Goal: Task Accomplishment & Management: Use online tool/utility

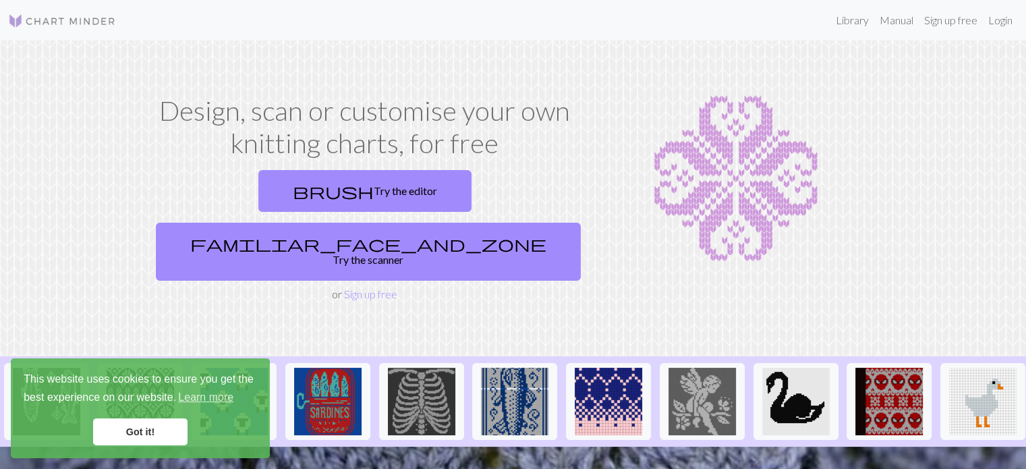
click at [177, 423] on link "Got it!" at bounding box center [140, 431] width 94 height 27
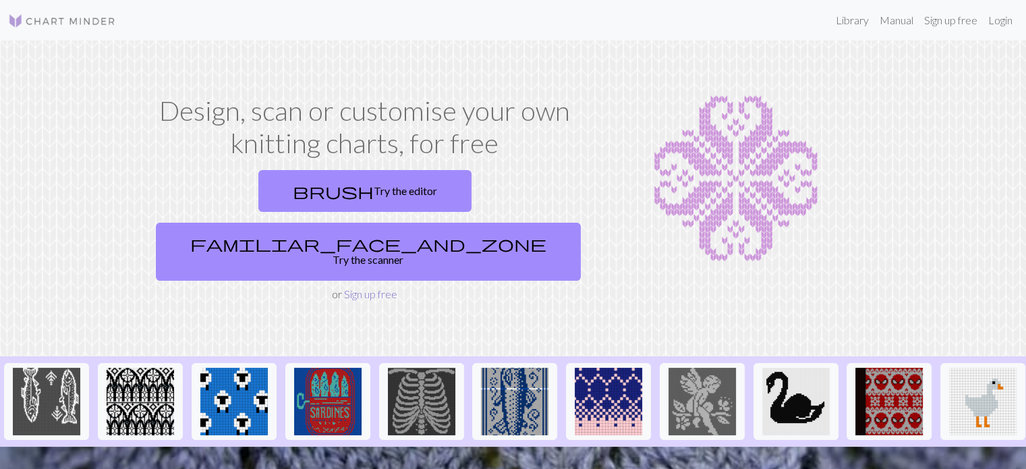
click at [383, 287] on link "Sign up free" at bounding box center [370, 293] width 53 height 13
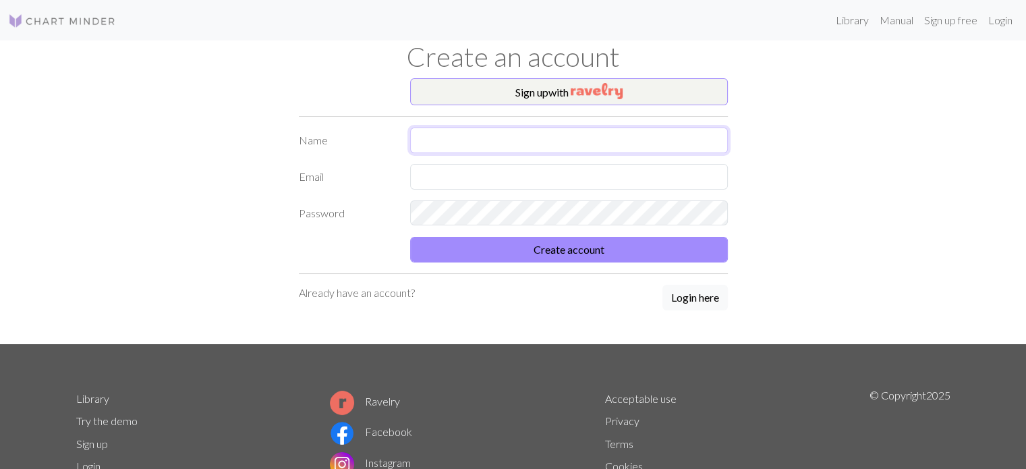
click at [531, 131] on input "text" at bounding box center [569, 140] width 318 height 26
type input "Azi"
type input "a"
type input "guccijcia@gmail.com"
click at [410, 237] on button "Create account" at bounding box center [569, 250] width 318 height 26
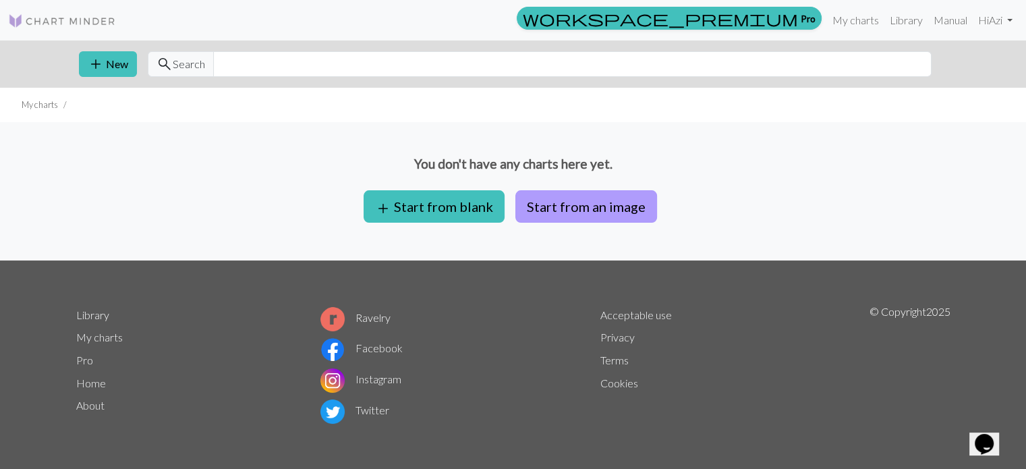
click at [598, 198] on button "Start from an image" at bounding box center [586, 206] width 142 height 32
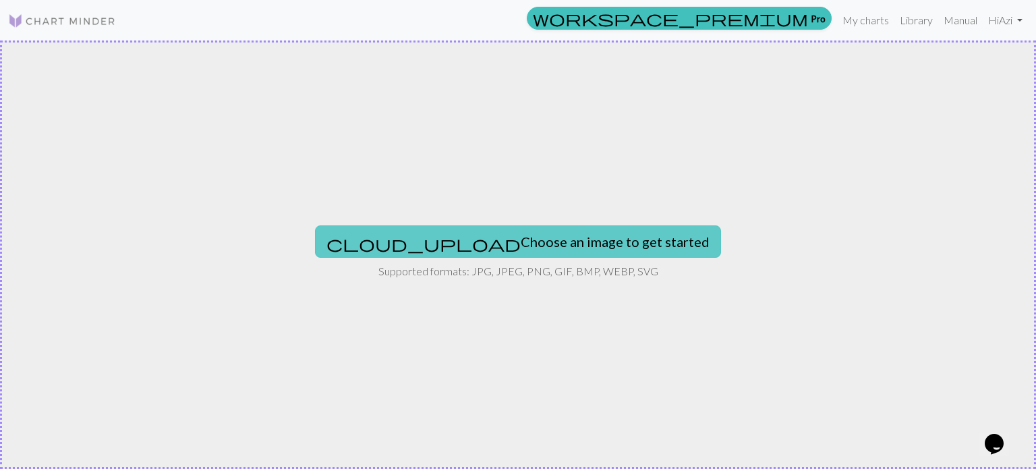
click at [521, 234] on button "cloud_upload Choose an image to get started" at bounding box center [518, 241] width 406 height 32
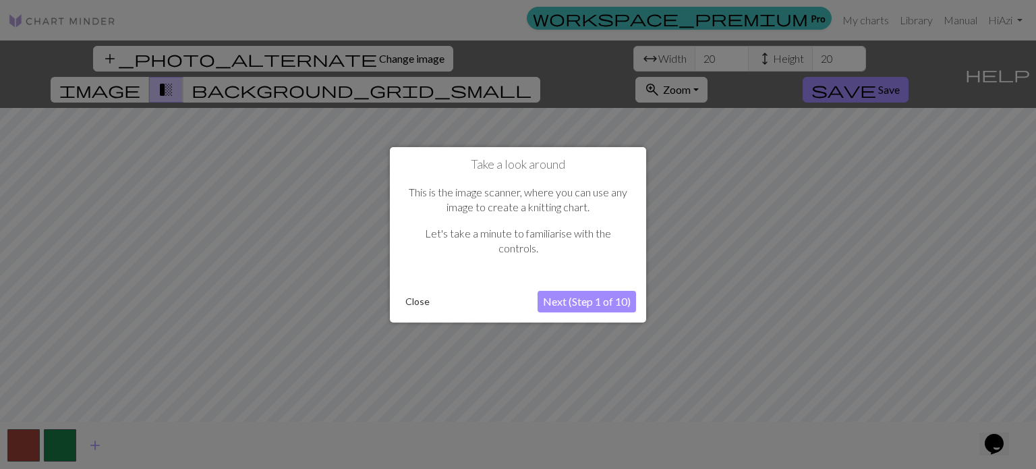
click at [607, 306] on button "Next (Step 1 of 10)" at bounding box center [587, 302] width 98 height 22
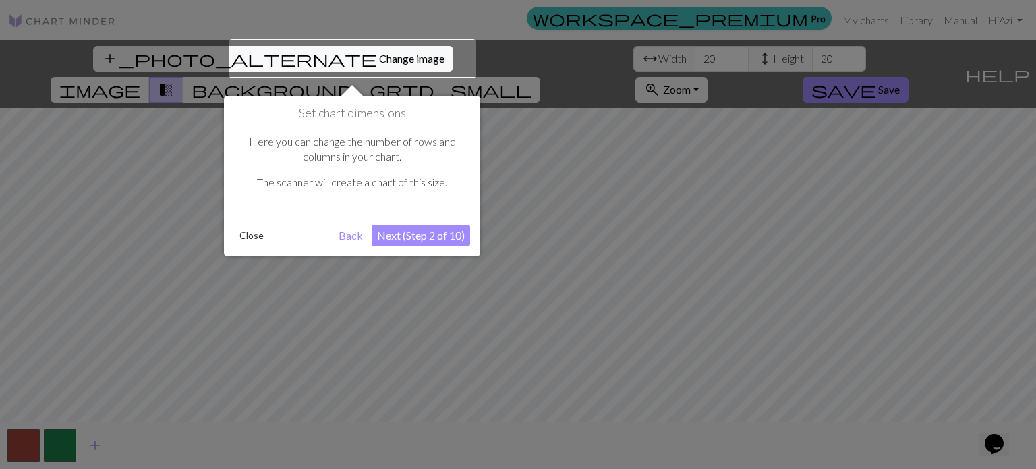
click at [401, 235] on button "Next (Step 2 of 10)" at bounding box center [421, 236] width 98 height 22
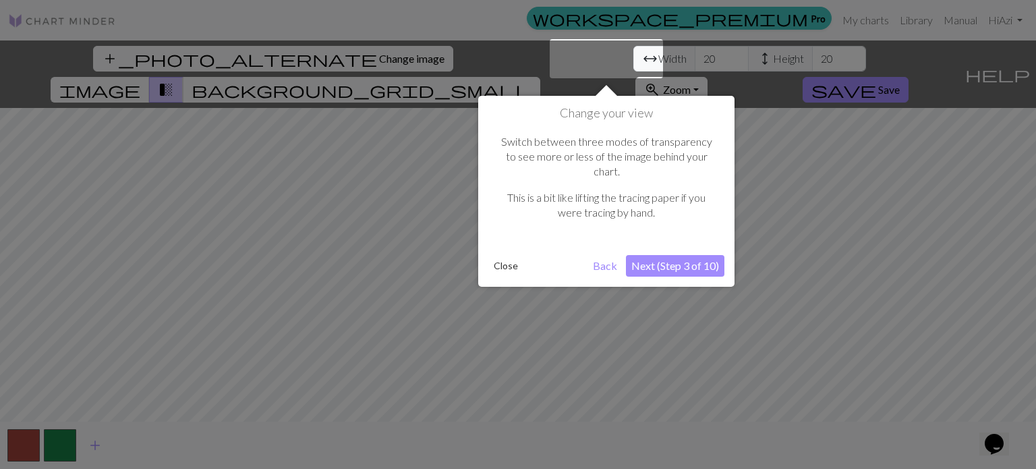
click at [670, 255] on button "Next (Step 3 of 10)" at bounding box center [675, 266] width 98 height 22
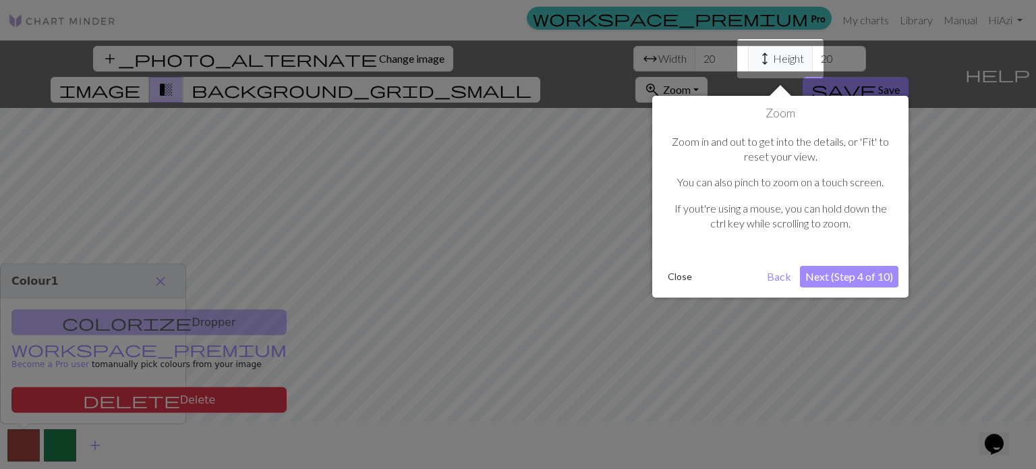
click at [839, 269] on button "Next (Step 4 of 10)" at bounding box center [849, 277] width 98 height 22
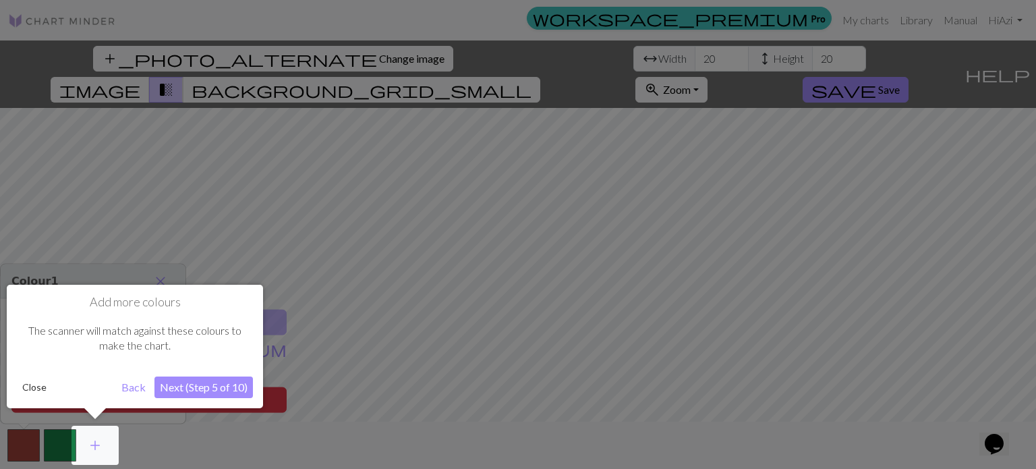
click at [197, 388] on button "Next (Step 5 of 10)" at bounding box center [203, 387] width 98 height 22
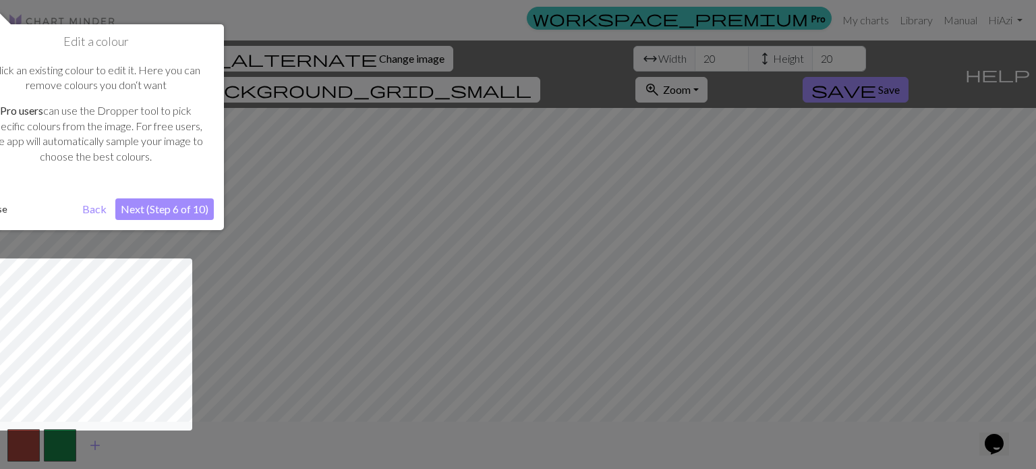
click at [154, 203] on button "Next (Step 6 of 10)" at bounding box center [164, 209] width 98 height 22
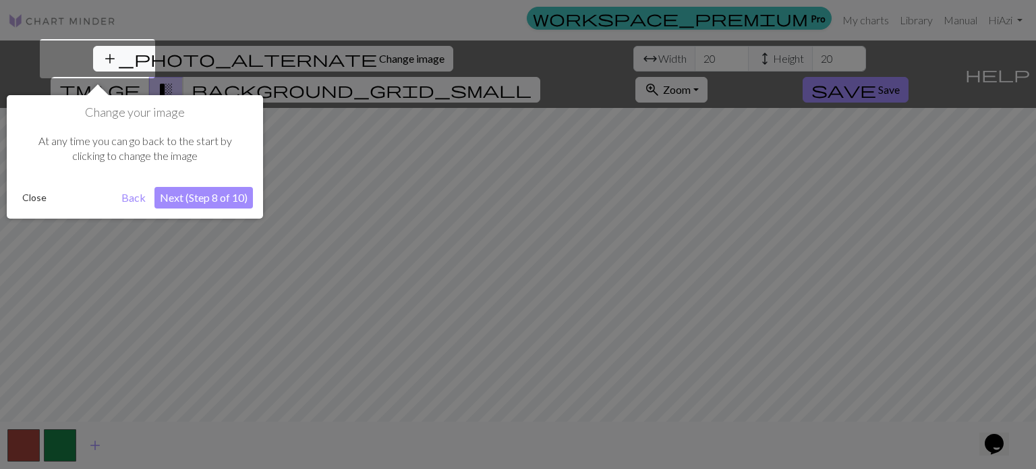
click at [192, 200] on button "Next (Step 8 of 10)" at bounding box center [203, 198] width 98 height 22
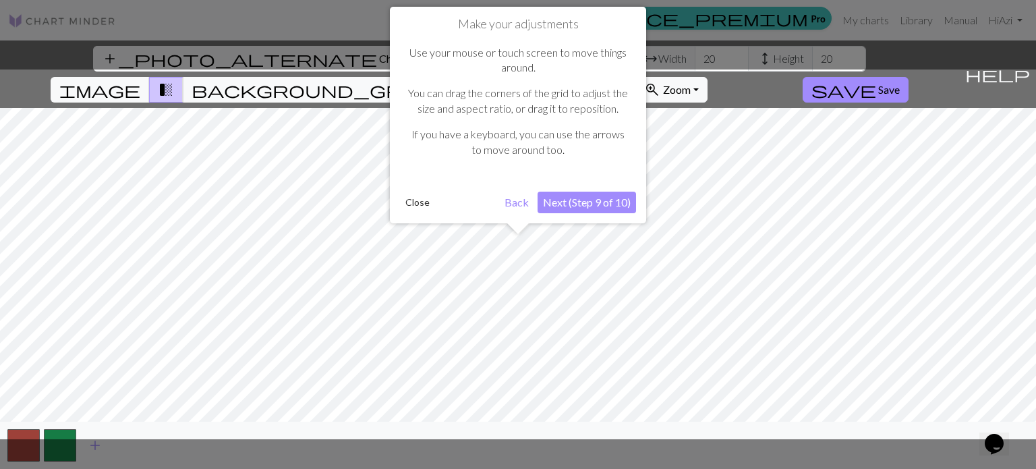
click at [599, 202] on button "Next (Step 9 of 10)" at bounding box center [587, 203] width 98 height 22
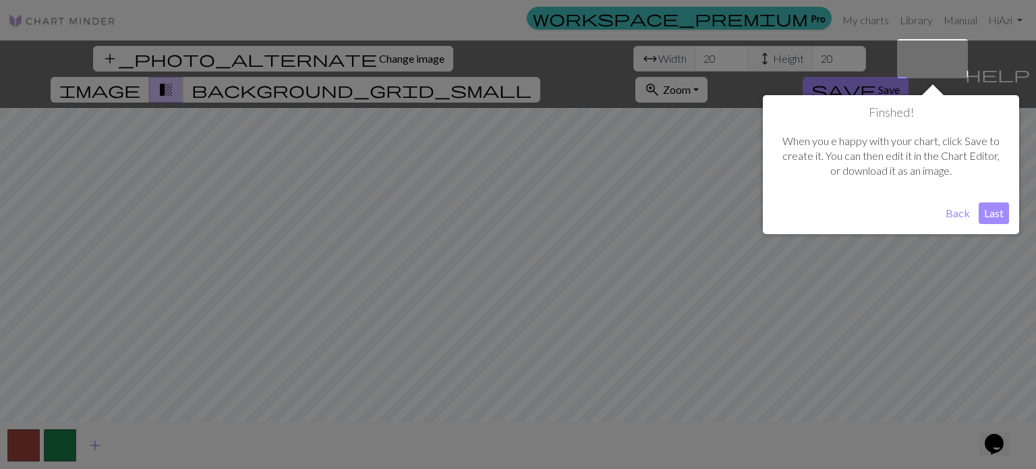
click at [998, 208] on button "Last" at bounding box center [994, 213] width 30 height 22
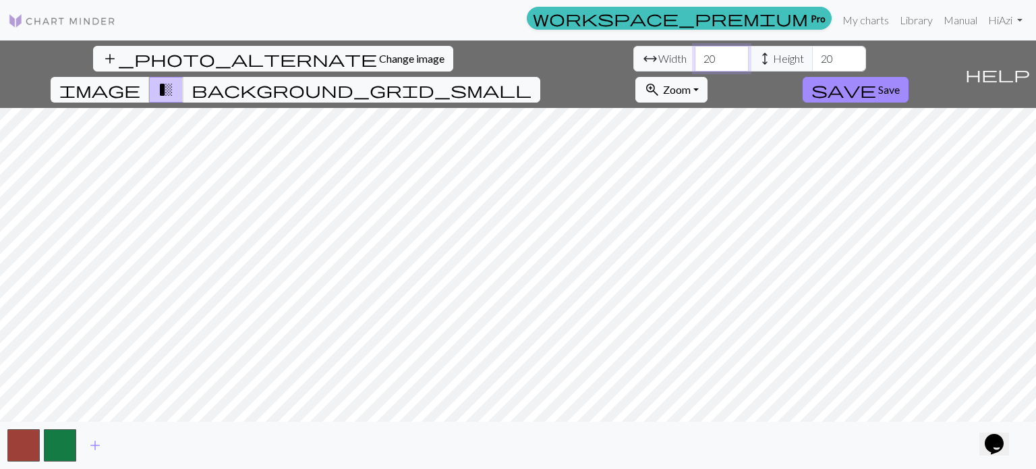
click at [695, 59] on input "20" at bounding box center [722, 59] width 54 height 26
click at [695, 57] on input "20" at bounding box center [722, 59] width 54 height 26
type input "2"
type input "7"
type input "60"
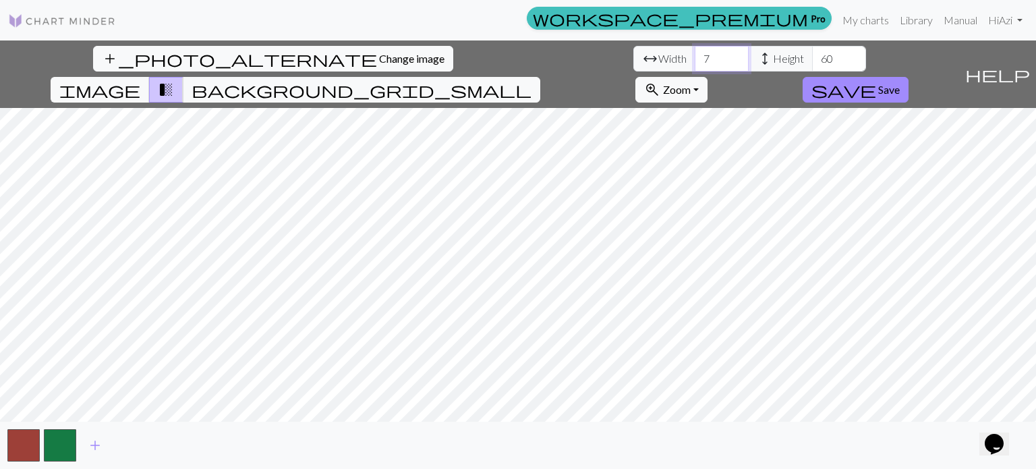
click at [695, 66] on input "7" at bounding box center [722, 59] width 54 height 26
drag, startPoint x: 321, startPoint y: 66, endPoint x: 324, endPoint y: 59, distance: 7.3
click at [695, 61] on input "30" at bounding box center [722, 59] width 54 height 26
type input "3"
type input "60"
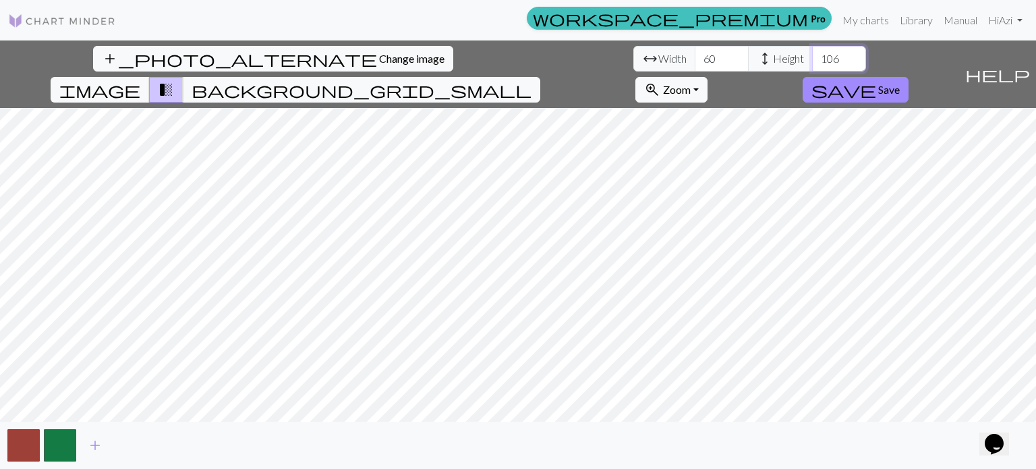
type input "106"
click at [140, 80] on span "image" at bounding box center [99, 89] width 81 height 19
click at [174, 80] on span "transition_fade" at bounding box center [166, 89] width 16 height 19
click at [531, 80] on span "background_grid_small" at bounding box center [362, 89] width 340 height 19
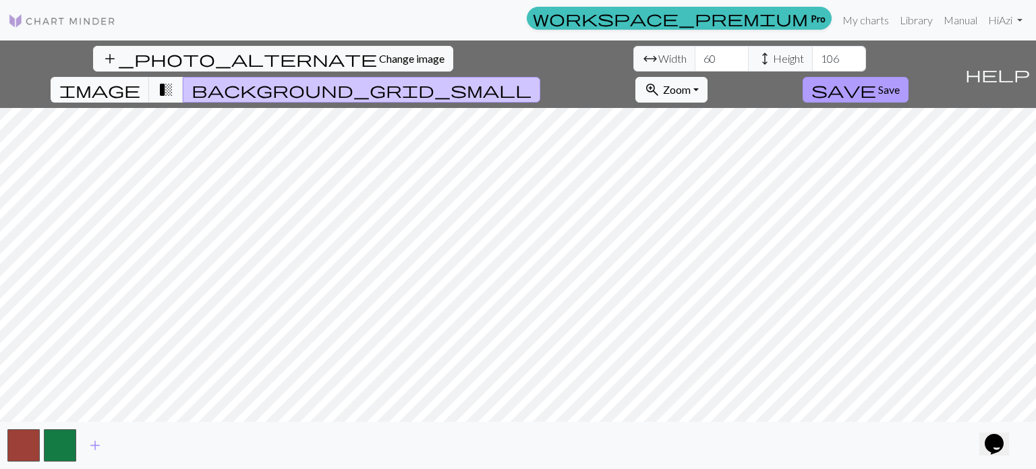
click at [876, 80] on span "save" at bounding box center [843, 89] width 65 height 19
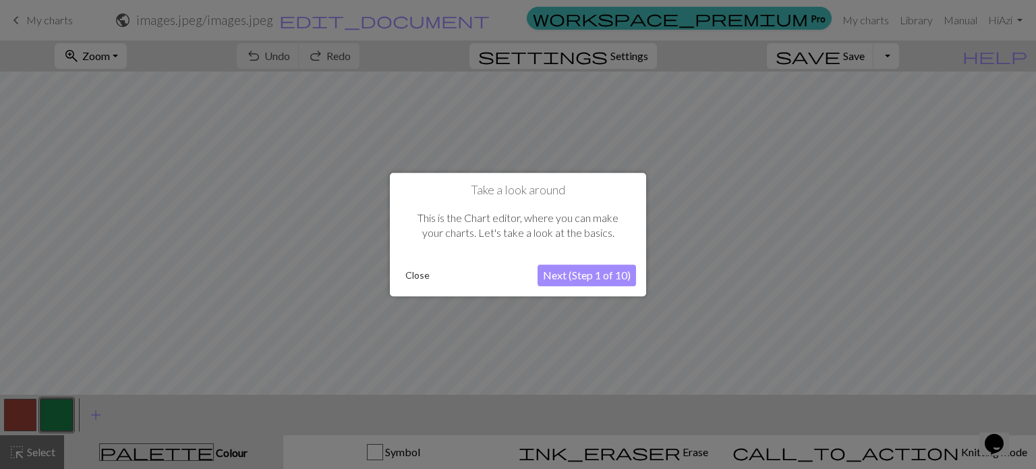
click at [611, 277] on button "Next (Step 1 of 10)" at bounding box center [587, 275] width 98 height 22
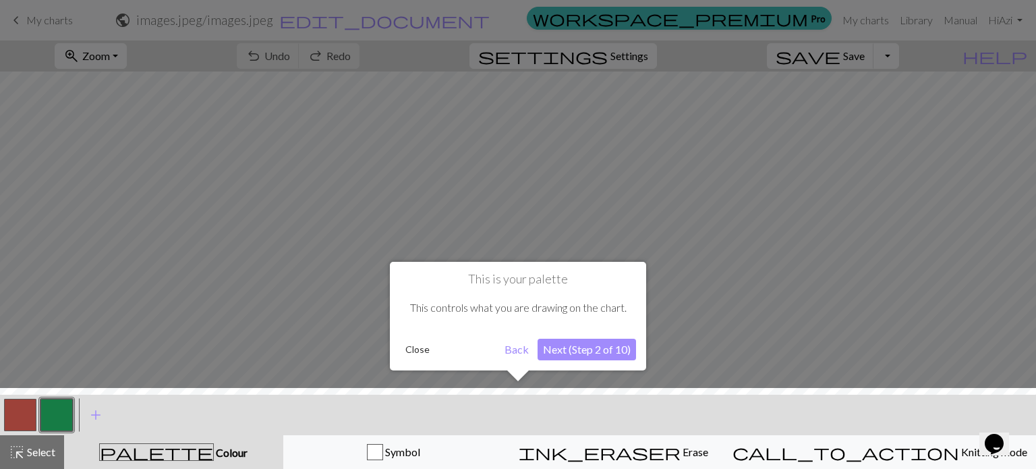
click at [565, 334] on div "This is your palette This controls what you are drawing on the chart. Close Bac…" at bounding box center [518, 316] width 256 height 109
click at [575, 357] on button "Next (Step 2 of 10)" at bounding box center [587, 350] width 98 height 22
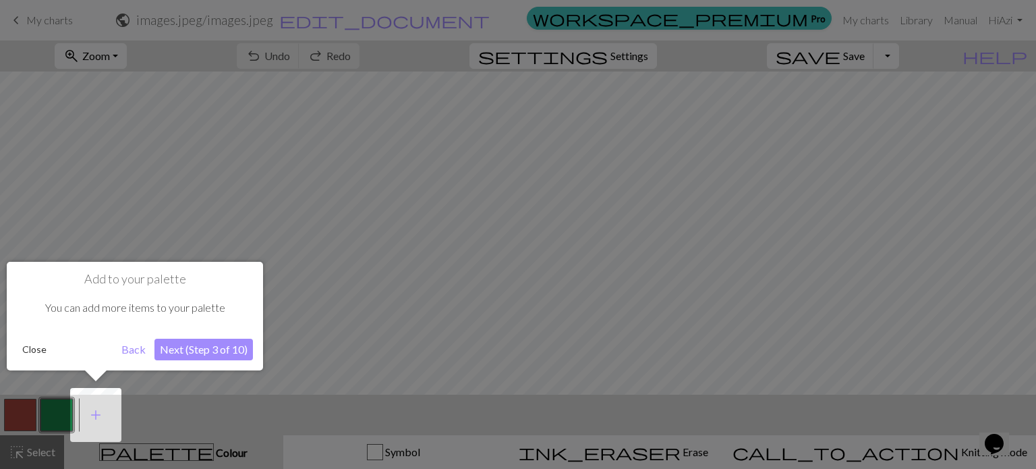
click at [225, 350] on button "Next (Step 3 of 10)" at bounding box center [203, 350] width 98 height 22
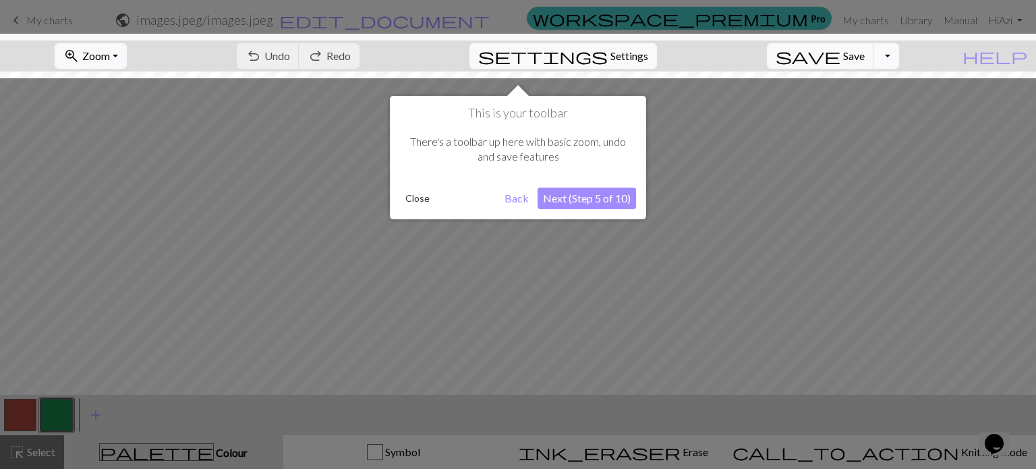
click at [587, 202] on button "Next (Step 5 of 10)" at bounding box center [587, 199] width 98 height 22
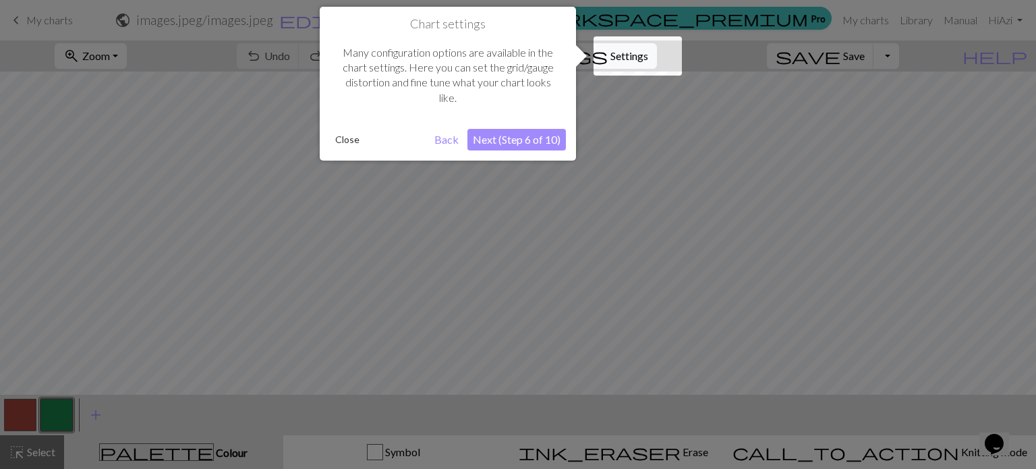
click at [546, 135] on button "Next (Step 6 of 10)" at bounding box center [516, 140] width 98 height 22
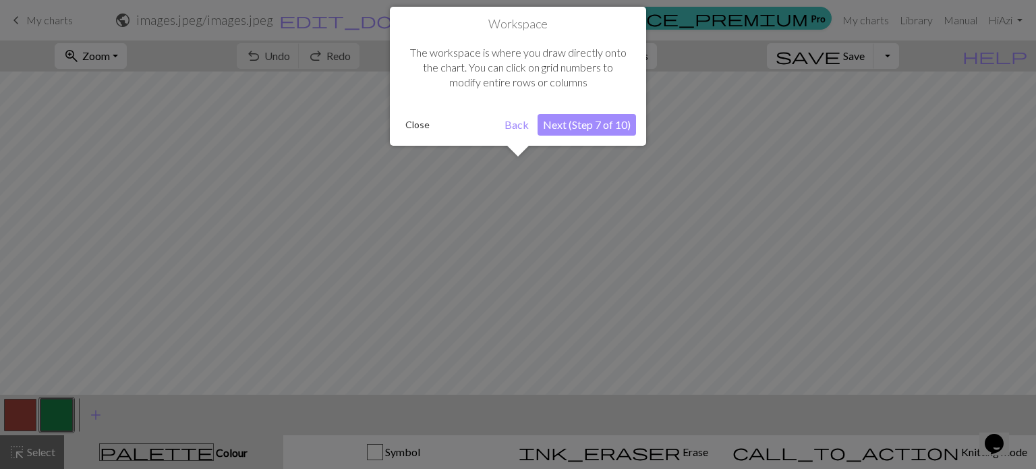
scroll to position [51, 0]
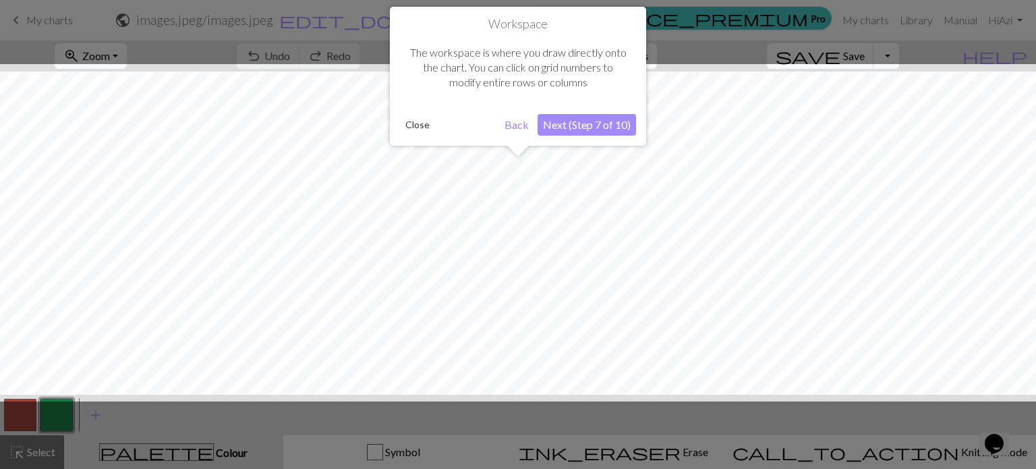
click at [579, 127] on button "Next (Step 7 of 10)" at bounding box center [587, 125] width 98 height 22
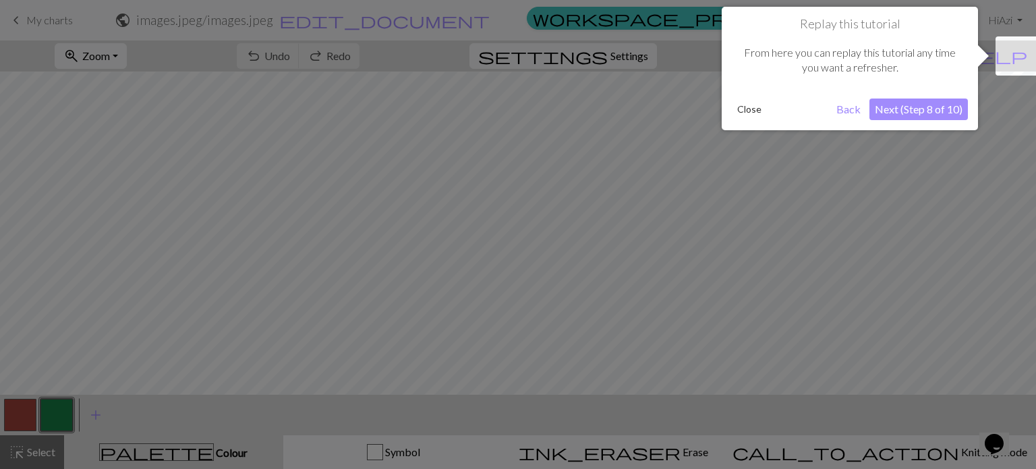
click at [923, 104] on button "Next (Step 8 of 10)" at bounding box center [918, 109] width 98 height 22
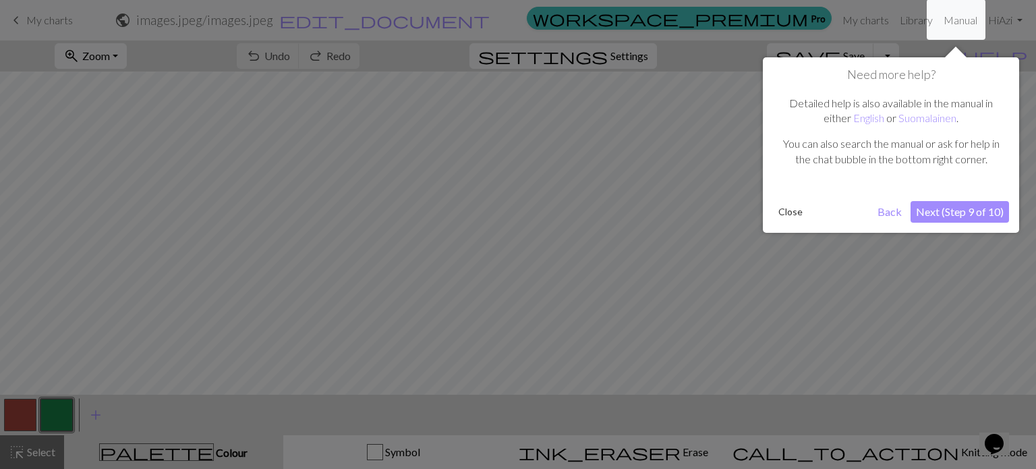
click at [950, 211] on button "Next (Step 9 of 10)" at bounding box center [960, 212] width 98 height 22
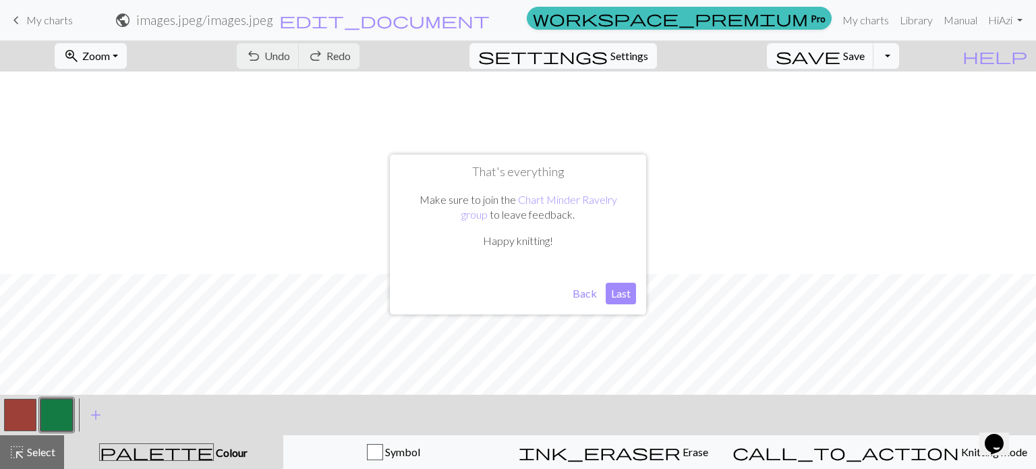
scroll to position [253, 0]
click at [618, 295] on button "Last" at bounding box center [621, 294] width 30 height 22
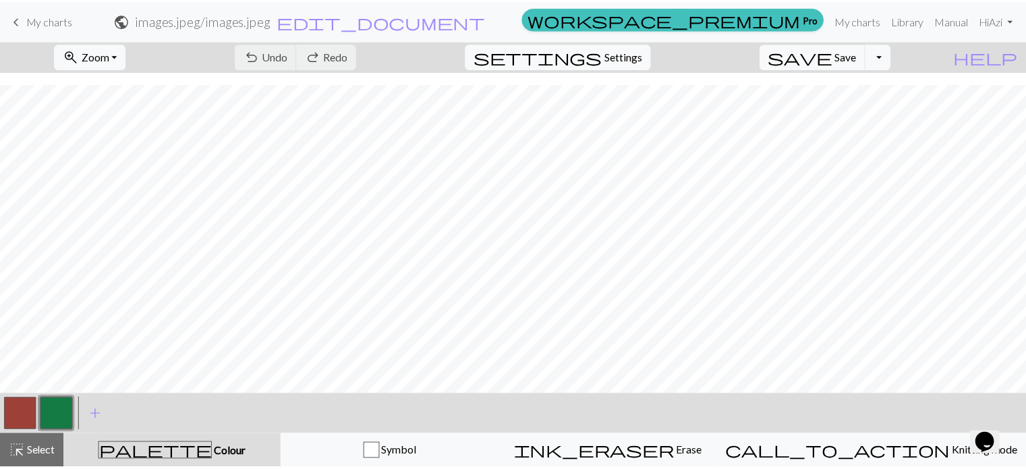
scroll to position [1265, 0]
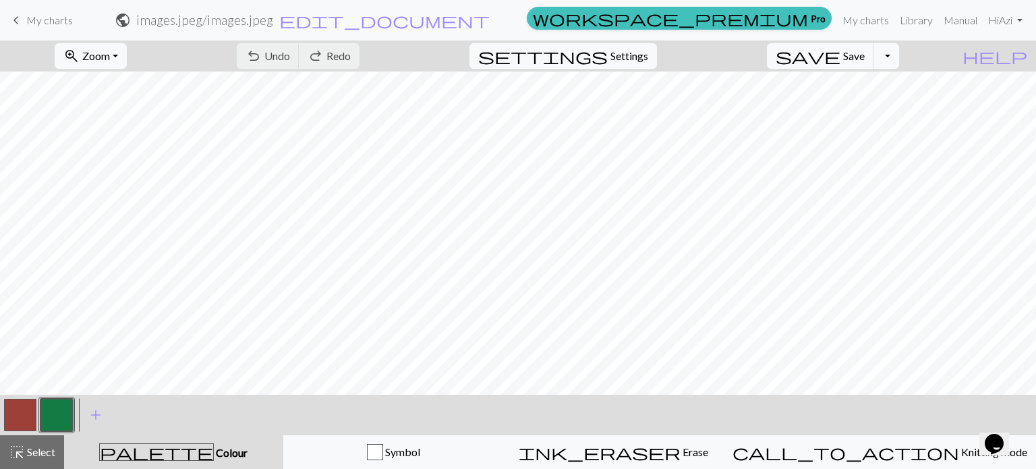
click at [67, 16] on span "My charts" at bounding box center [49, 19] width 47 height 13
click at [341, 61] on div "undo Undo Undo redo Redo Redo" at bounding box center [298, 55] width 143 height 31
click at [356, 56] on div "undo Undo Undo redo Redo Redo" at bounding box center [298, 55] width 143 height 31
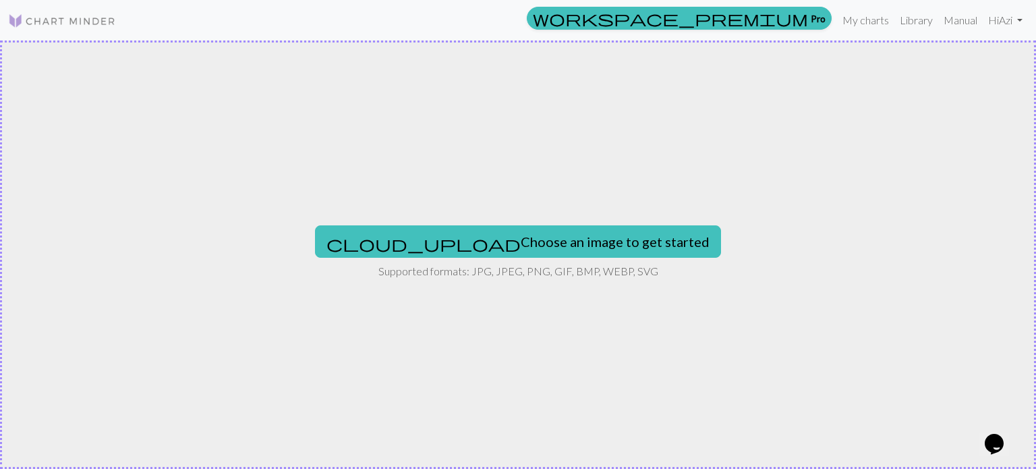
click at [515, 221] on div "cloud_upload Choose an image to get started Supported formats: JPG, JPEG, PNG, …" at bounding box center [518, 254] width 1036 height 428
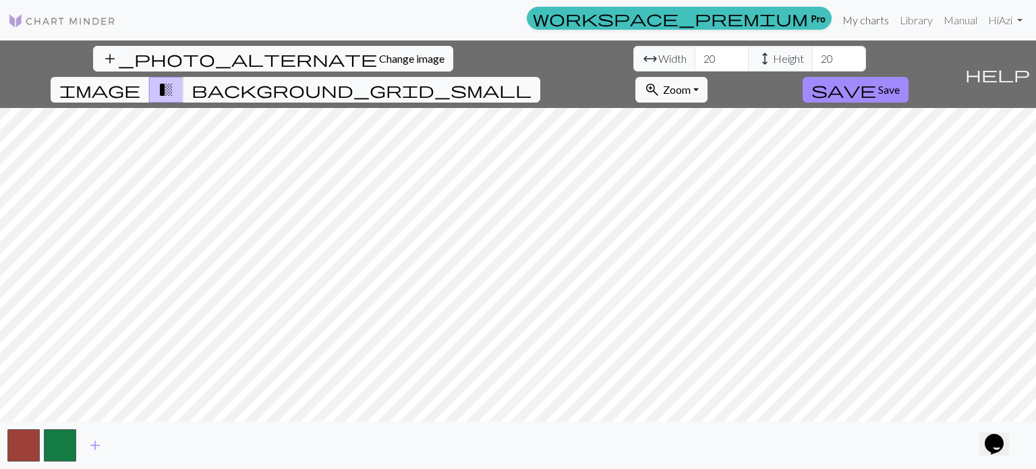
click at [849, 22] on link "My charts" at bounding box center [865, 20] width 57 height 27
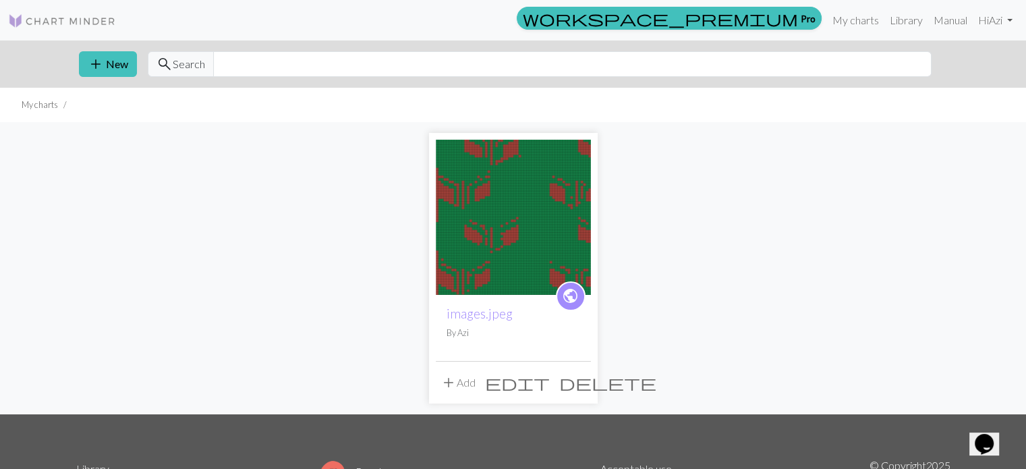
click at [540, 218] on img at bounding box center [513, 217] width 155 height 155
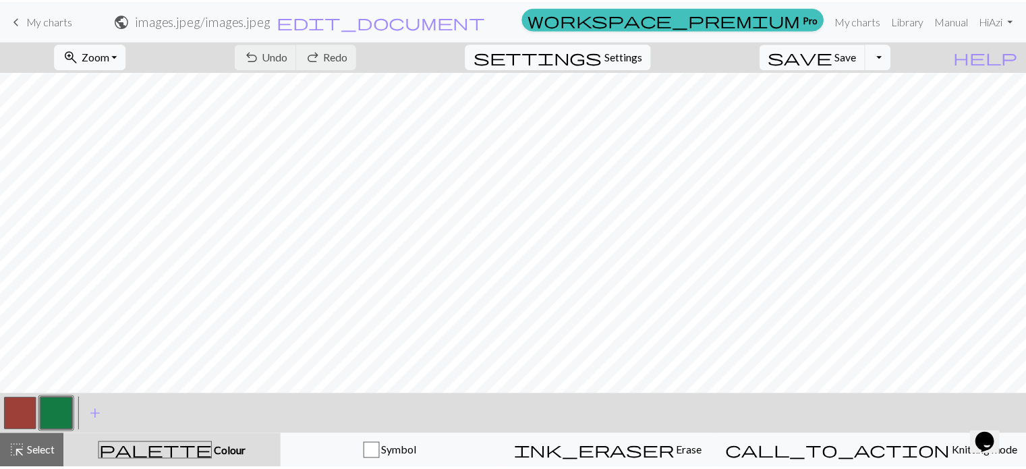
scroll to position [337, 0]
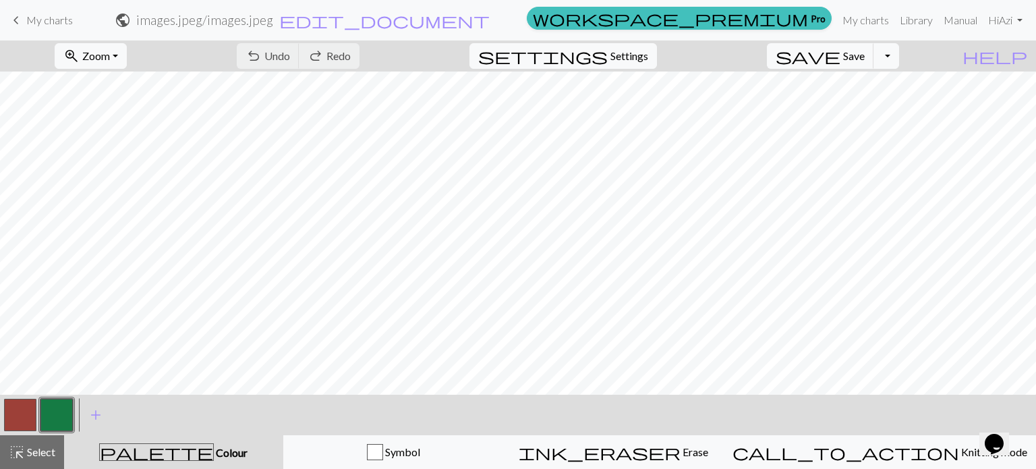
click at [58, 24] on span "My charts" at bounding box center [49, 19] width 47 height 13
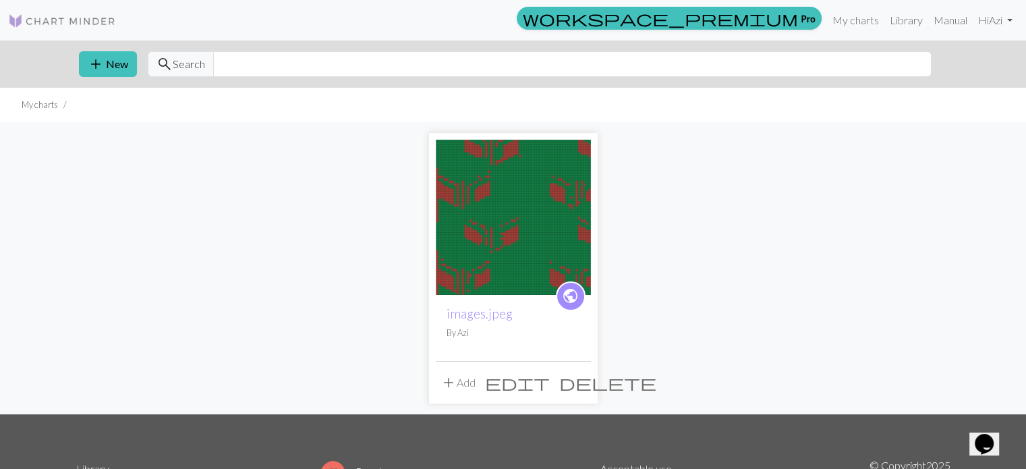
click at [575, 383] on span "delete" at bounding box center [607, 382] width 97 height 19
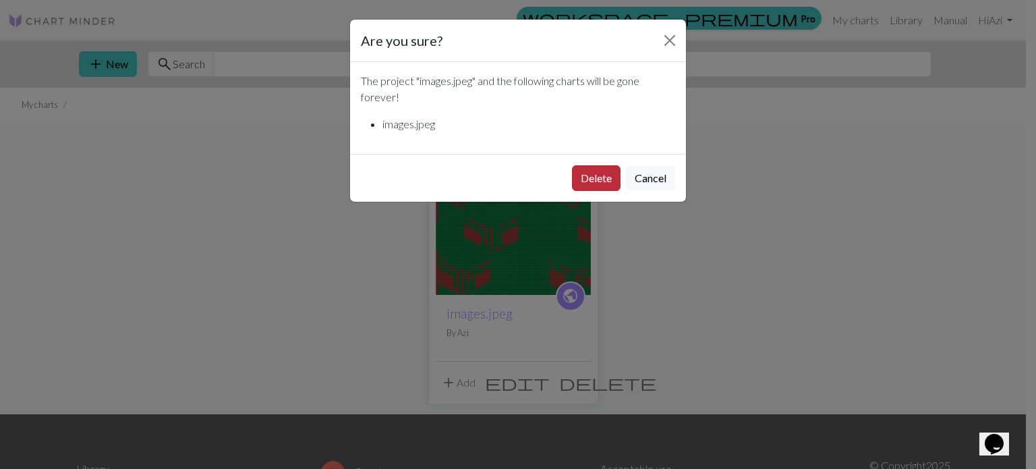
click at [583, 173] on button "Delete" at bounding box center [596, 178] width 49 height 26
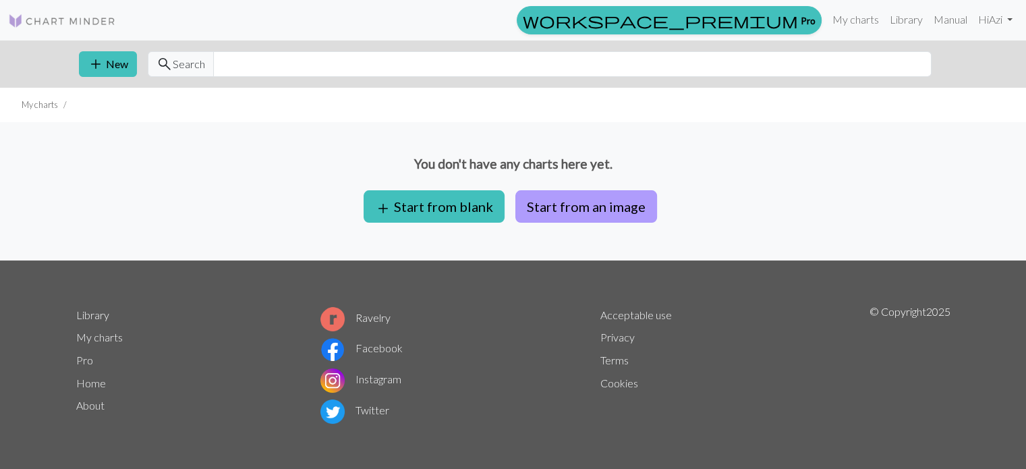
click at [569, 208] on button "Start from an image" at bounding box center [586, 206] width 142 height 32
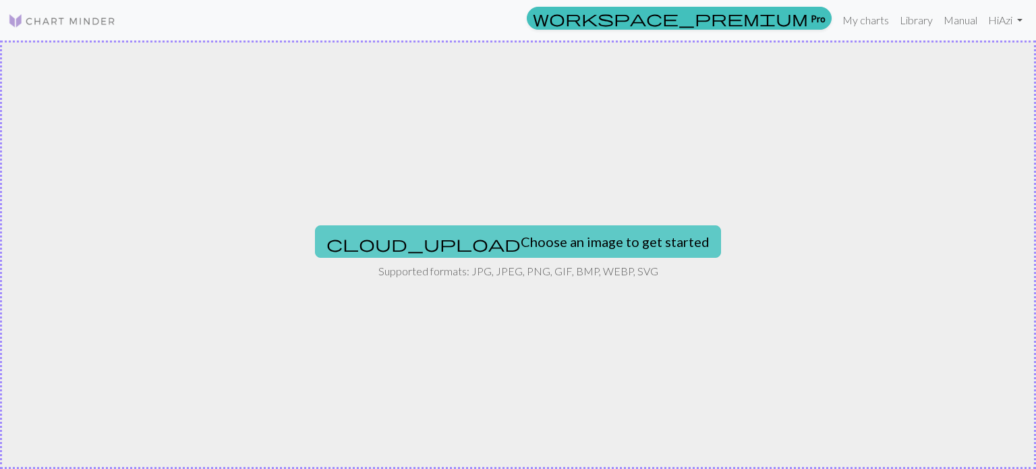
click at [536, 237] on button "cloud_upload Choose an image to get started" at bounding box center [518, 241] width 406 height 32
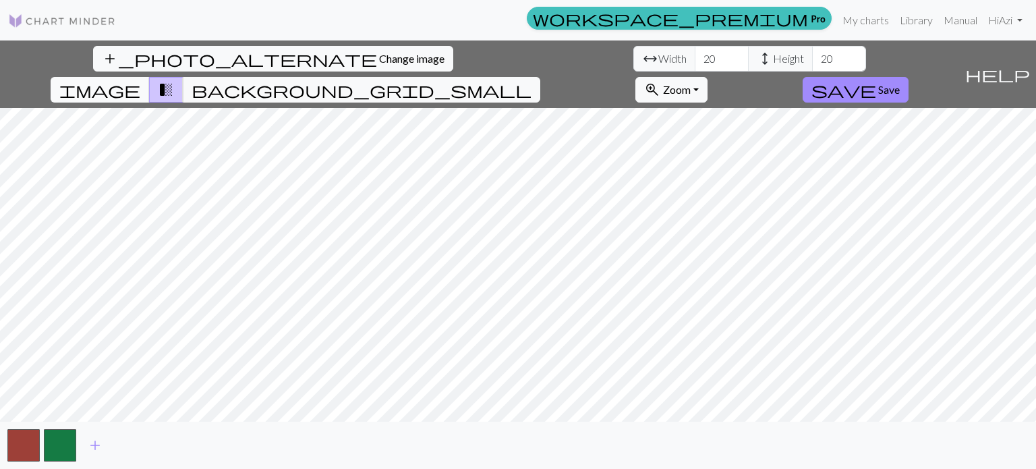
click at [140, 80] on span "image" at bounding box center [99, 89] width 81 height 19
click at [51, 77] on button "image" at bounding box center [100, 90] width 99 height 26
click at [531, 80] on span "background_grid_small" at bounding box center [362, 89] width 340 height 19
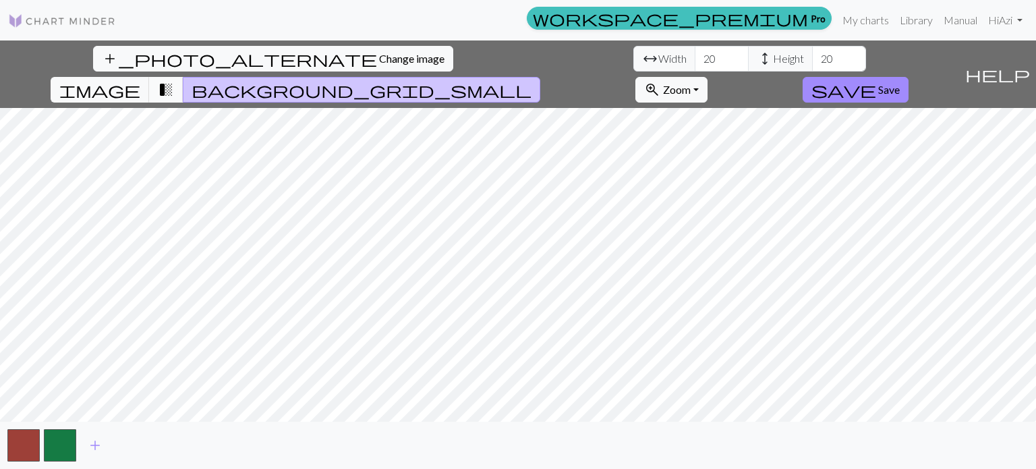
click at [174, 80] on span "transition_fade" at bounding box center [166, 89] width 16 height 19
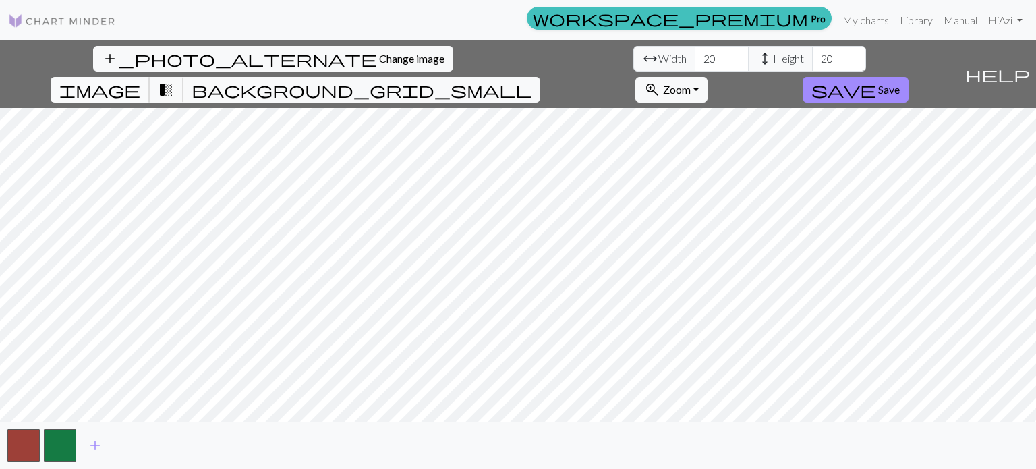
click at [140, 80] on span "image" at bounding box center [99, 89] width 81 height 19
click at [540, 77] on button "background_grid_small" at bounding box center [361, 90] width 357 height 26
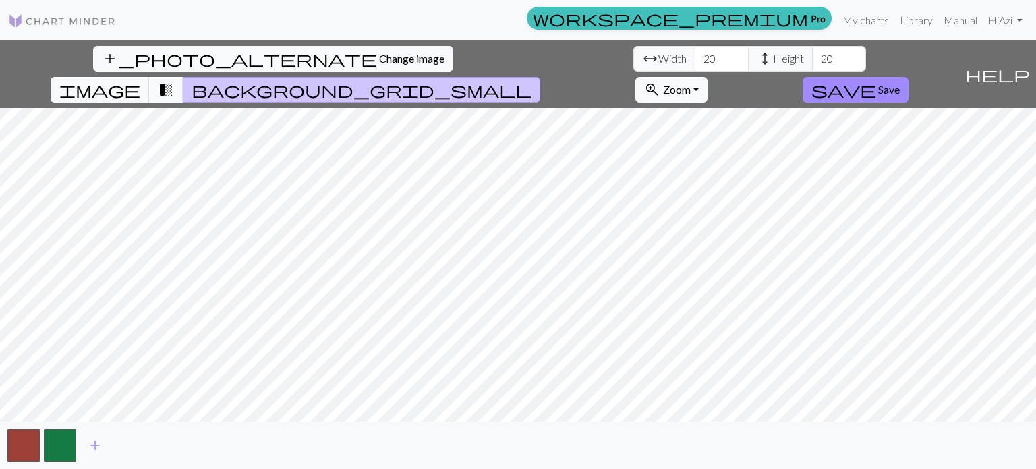
click at [531, 80] on span "background_grid_small" at bounding box center [362, 89] width 340 height 19
click at [68, 447] on button "button" at bounding box center [60, 445] width 32 height 32
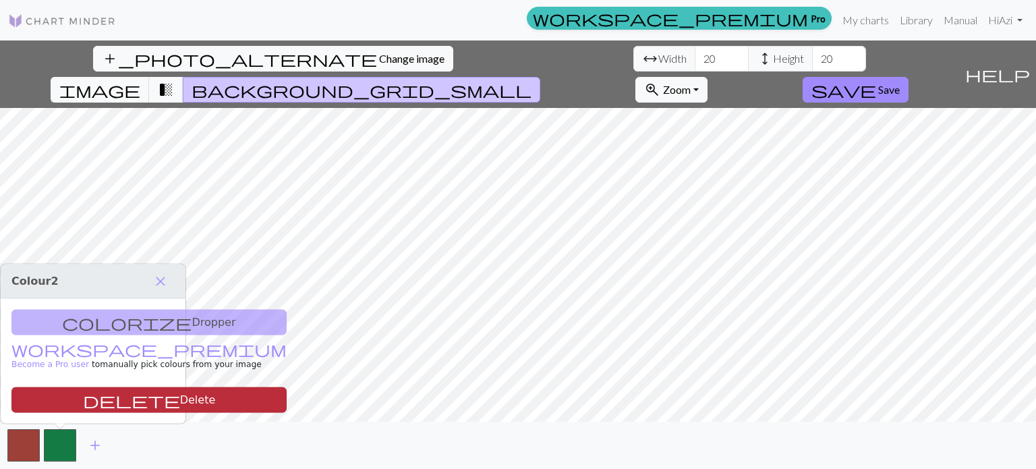
drag, startPoint x: 68, startPoint y: 447, endPoint x: 60, endPoint y: 403, distance: 45.2
click at [60, 403] on button "delete Delete" at bounding box center [148, 400] width 275 height 26
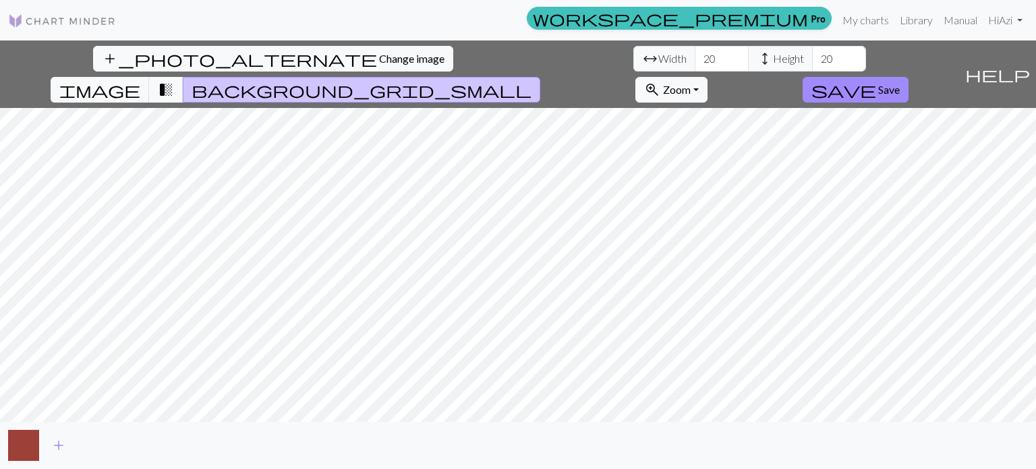
click at [31, 438] on button "button" at bounding box center [23, 445] width 32 height 32
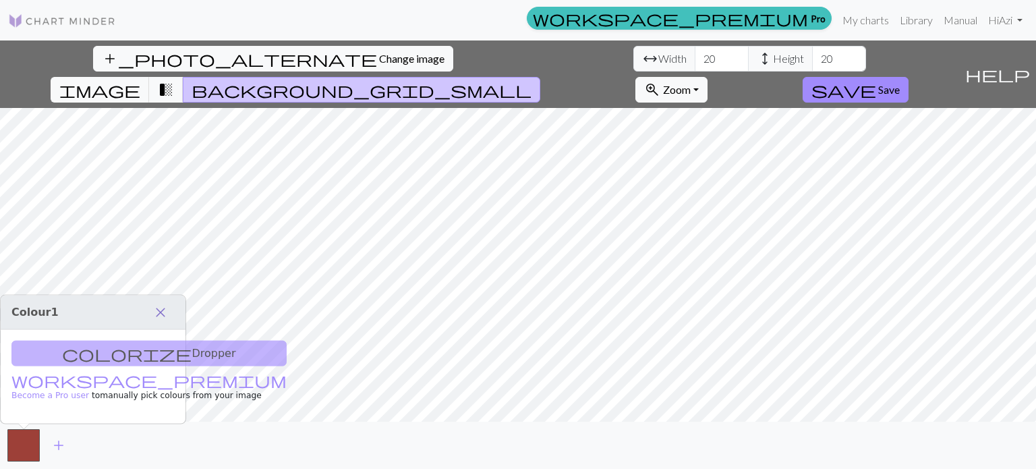
click at [163, 313] on span "close" at bounding box center [160, 312] width 16 height 19
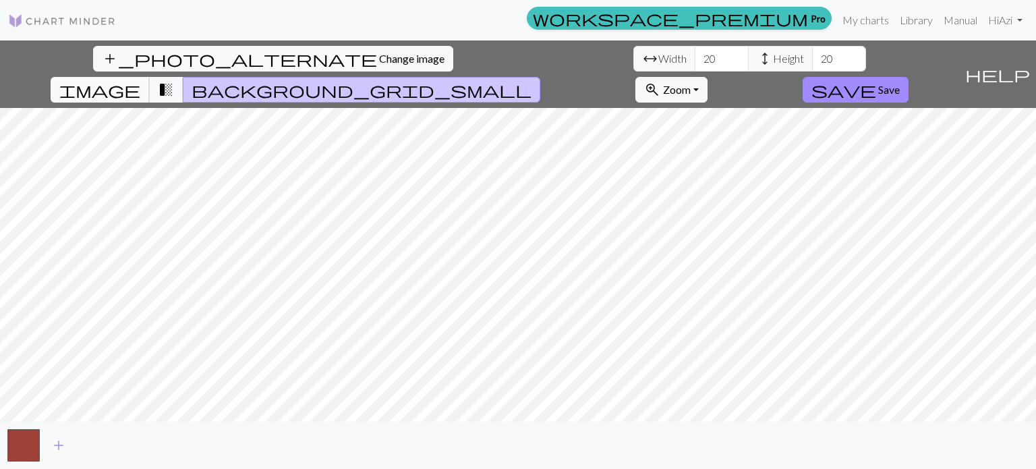
click at [150, 77] on button "image" at bounding box center [100, 90] width 99 height 26
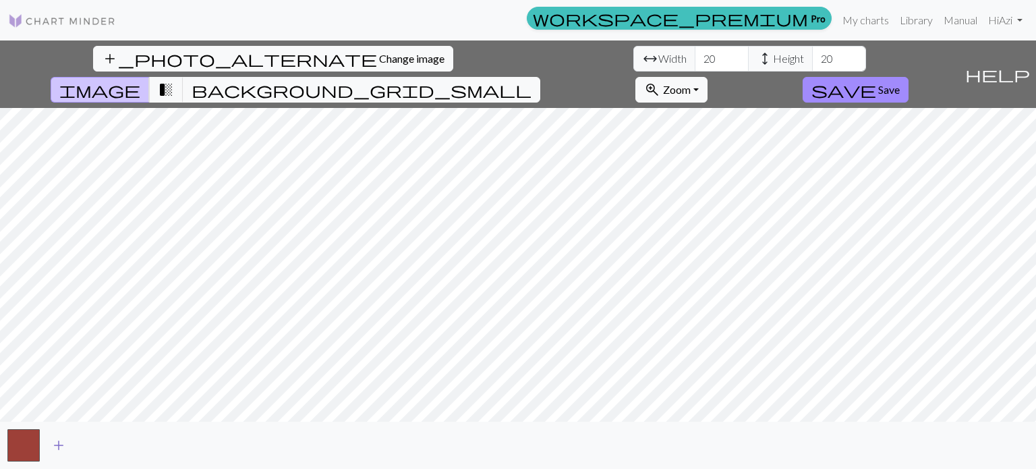
click at [61, 439] on span "add" at bounding box center [59, 445] width 16 height 19
click at [531, 80] on span "background_grid_small" at bounding box center [362, 89] width 340 height 19
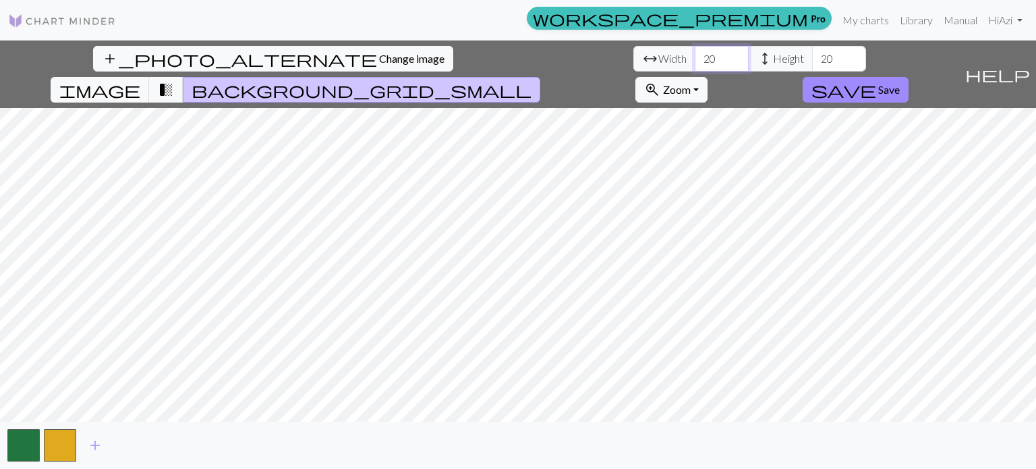
click at [695, 56] on input "20" at bounding box center [722, 59] width 54 height 26
type input "2"
type input "60"
type input "106"
click at [150, 77] on button "image" at bounding box center [100, 90] width 99 height 26
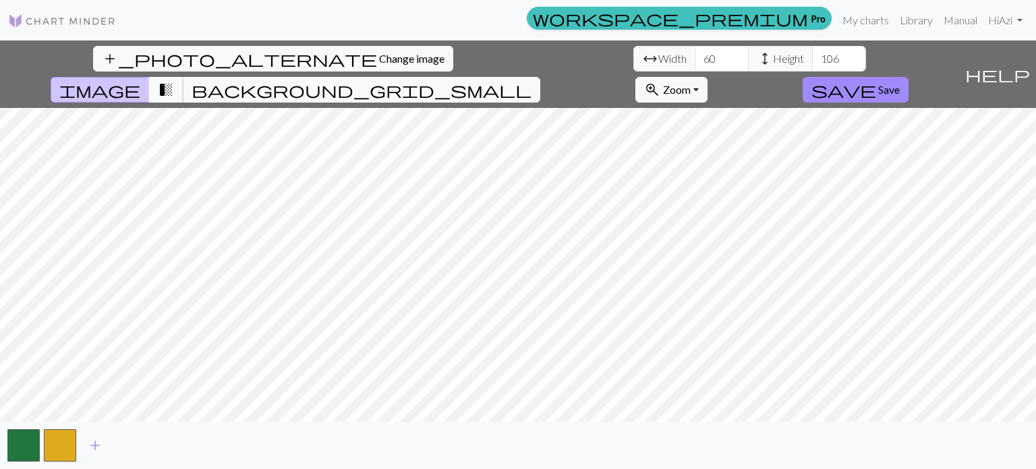
click at [174, 80] on span "transition_fade" at bounding box center [166, 89] width 16 height 19
click at [140, 80] on span "image" at bounding box center [99, 89] width 81 height 19
click at [94, 444] on span "add" at bounding box center [95, 445] width 16 height 19
click at [100, 444] on button "button" at bounding box center [96, 445] width 32 height 32
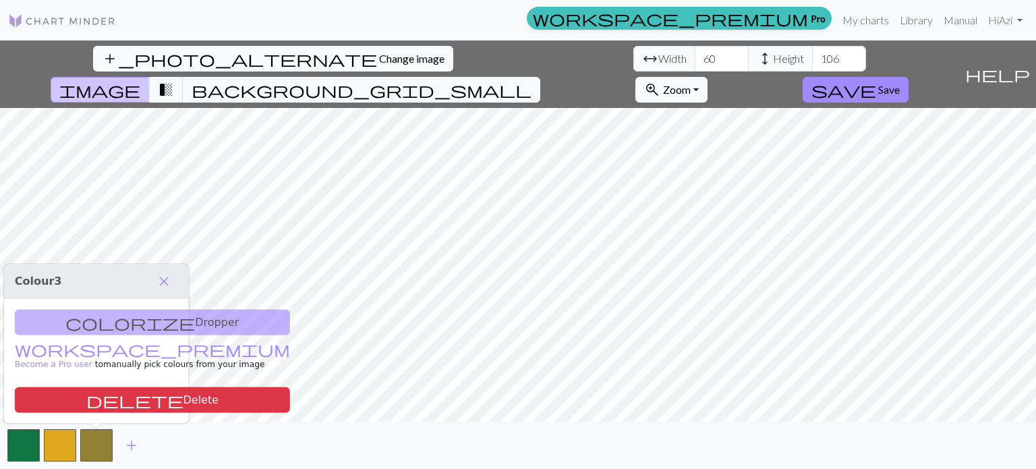
click at [113, 322] on div "colorize Dropper workspace_premium Become a Pro user to manually pick colours f…" at bounding box center [96, 361] width 185 height 125
click at [102, 322] on div "colorize Dropper workspace_premium Become a Pro user to manually pick colours f…" at bounding box center [96, 361] width 185 height 125
click at [92, 323] on div "colorize Dropper workspace_premium Become a Pro user to manually pick colours f…" at bounding box center [96, 361] width 185 height 125
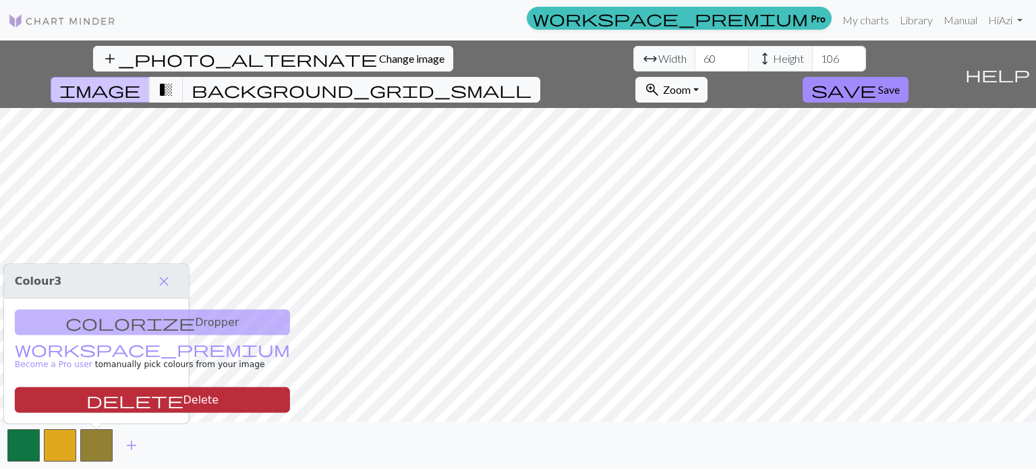
click at [93, 401] on button "delete Delete" at bounding box center [152, 400] width 275 height 26
